Goal: Transaction & Acquisition: Purchase product/service

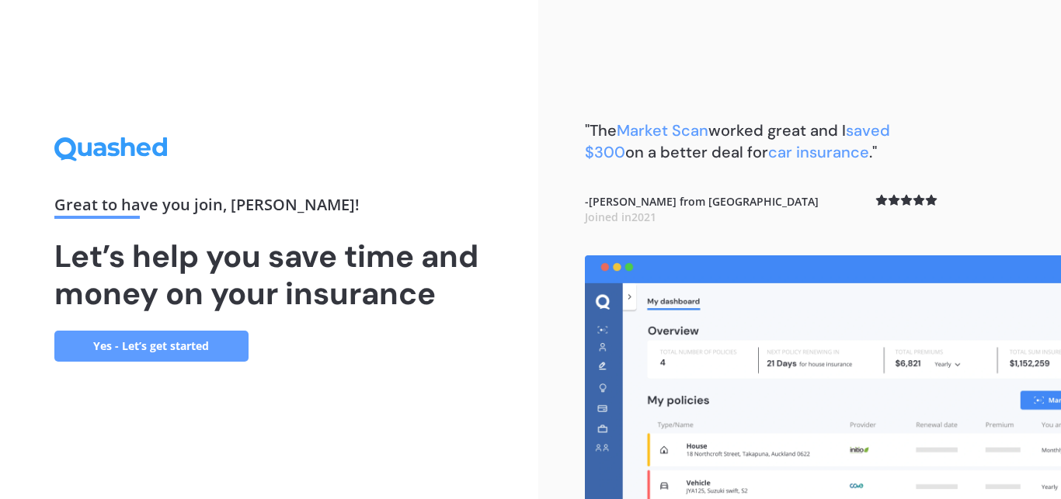
click at [167, 342] on link "Yes - Let’s get started" at bounding box center [151, 346] width 194 height 31
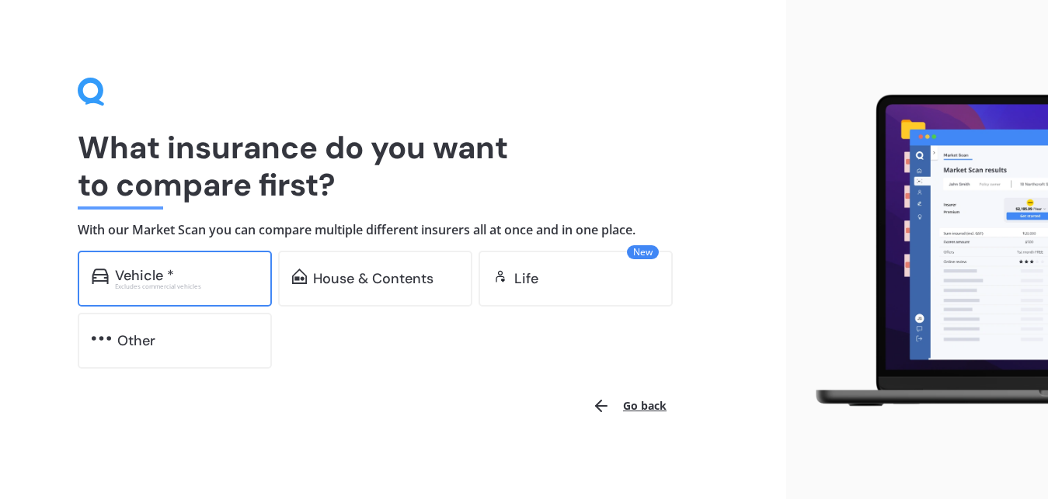
click at [96, 287] on div at bounding box center [100, 278] width 17 height 19
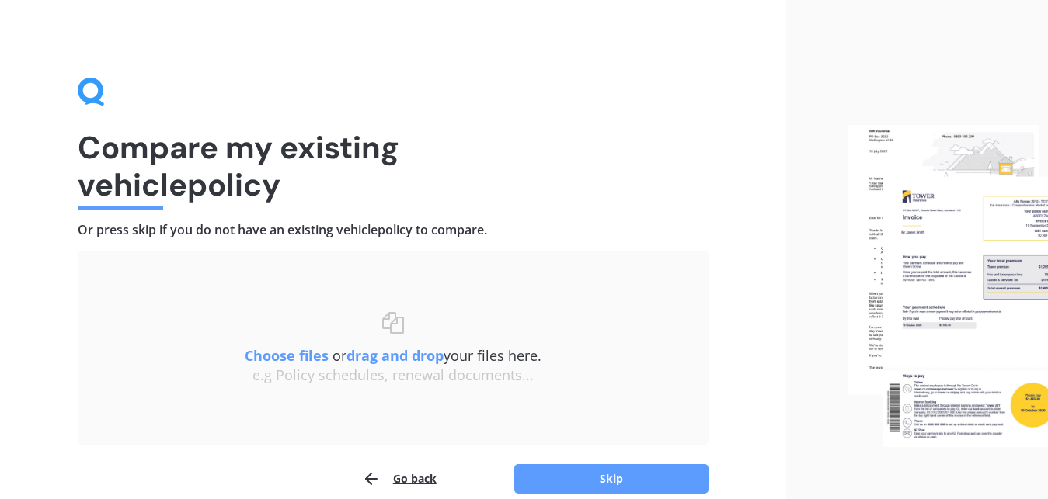
scroll to position [72, 0]
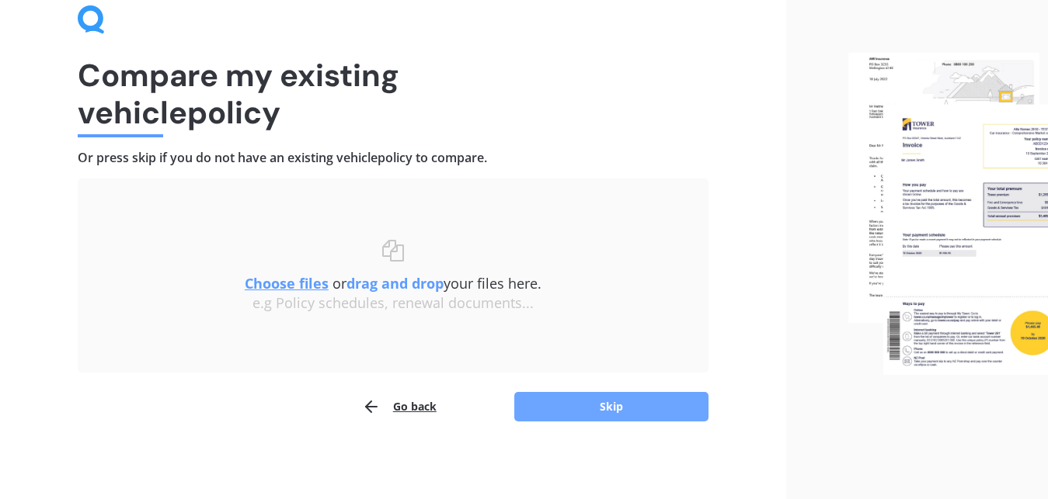
click at [595, 414] on button "Skip" at bounding box center [611, 407] width 194 height 30
